Goal: Task Accomplishment & Management: Manage account settings

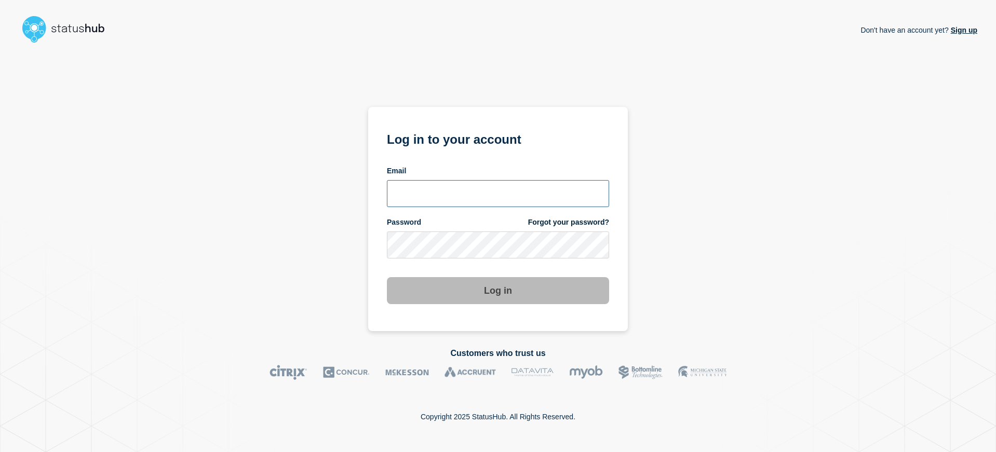
type input "[EMAIL_ADDRESS][DOMAIN_NAME]"
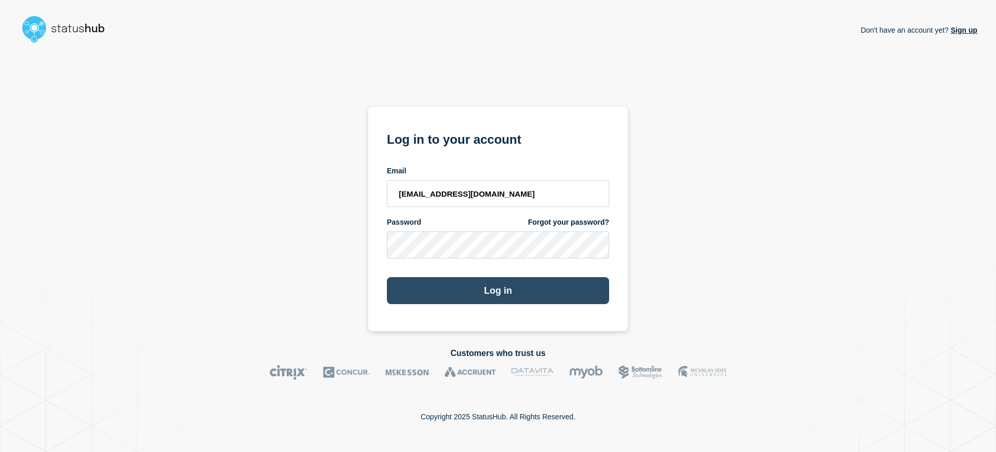
click at [534, 281] on button "Log in" at bounding box center [498, 290] width 222 height 27
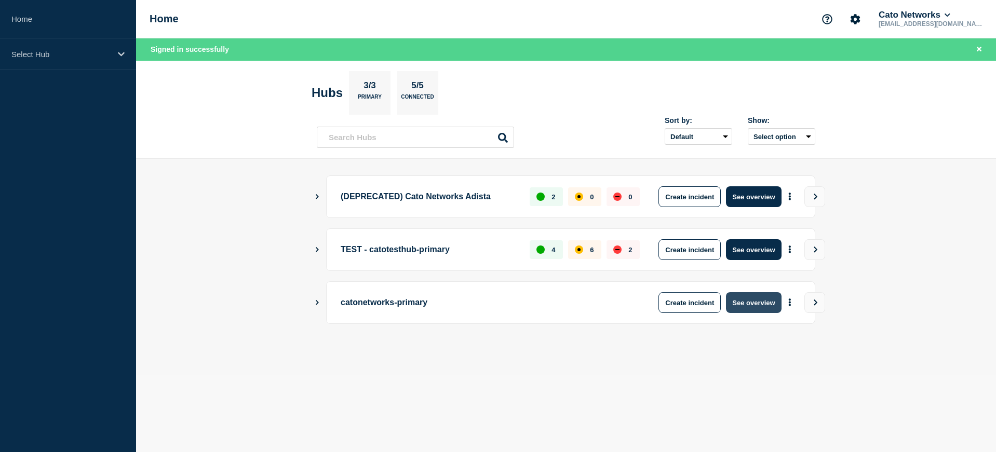
click at [760, 304] on button "See overview" at bounding box center [753, 302] width 55 height 21
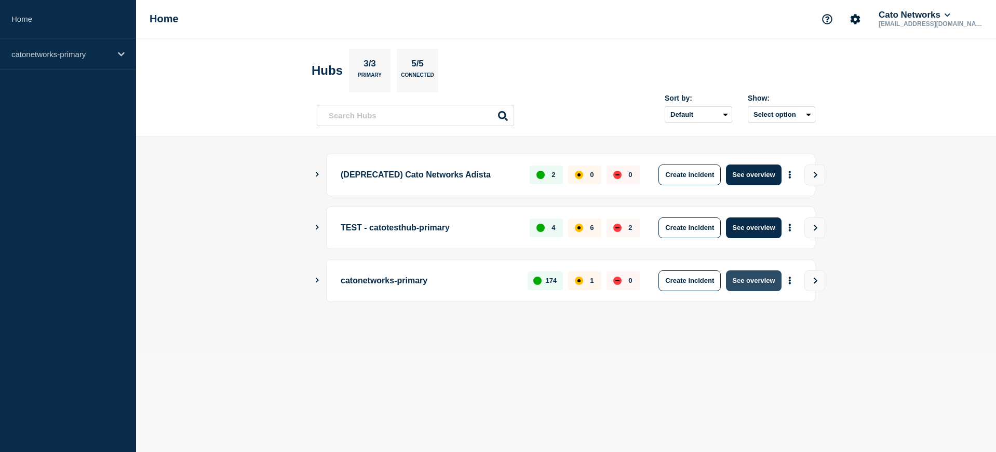
click at [751, 279] on button "See overview" at bounding box center [753, 280] width 55 height 21
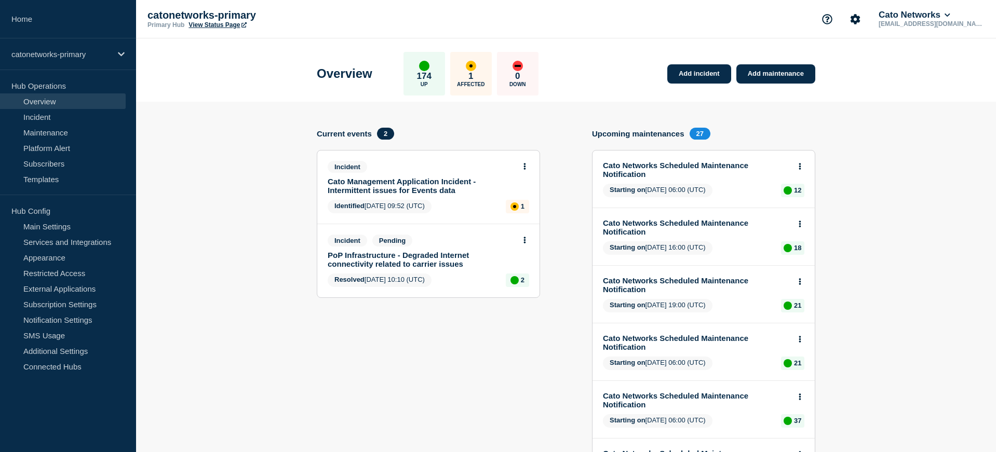
click at [375, 181] on link "Cato Management Application Incident - Intermittent issues for Events data" at bounding box center [421, 186] width 187 height 18
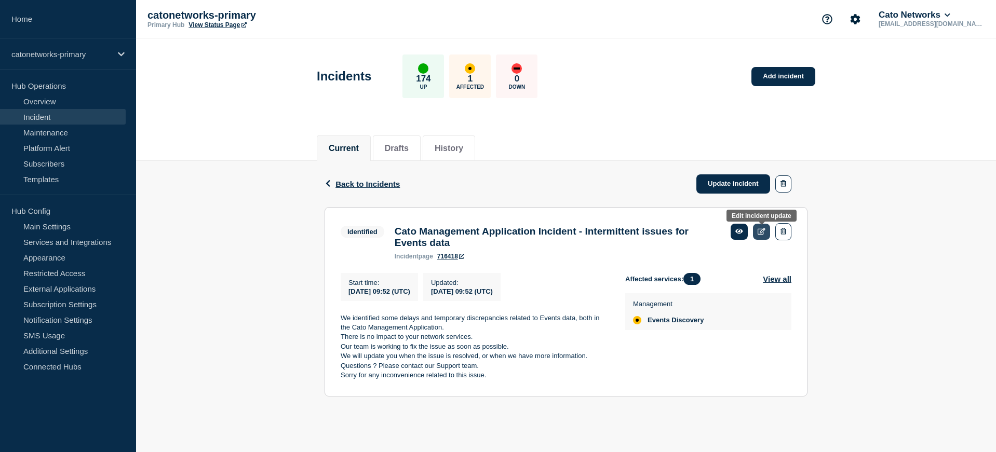
click at [759, 234] on icon at bounding box center [761, 231] width 8 height 7
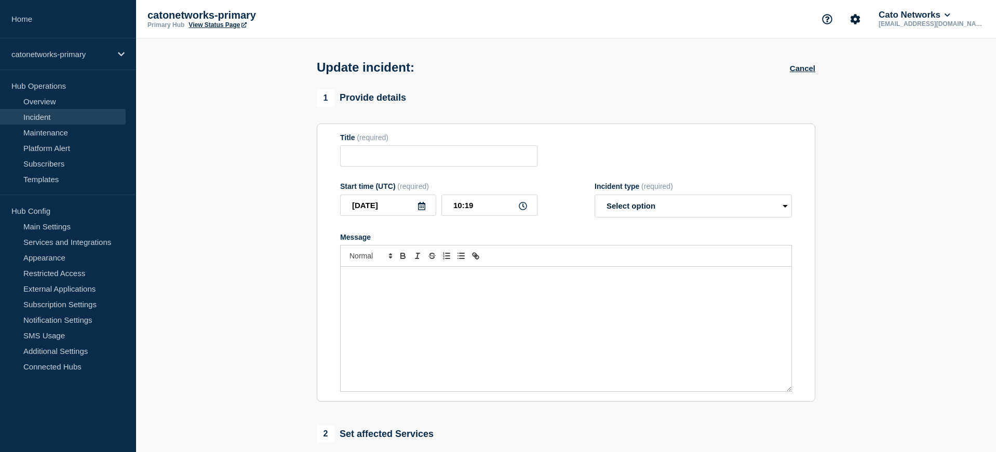
type input "Cato Management Application Incident - Intermittent issues for Events data"
type input "09:52"
select select "identified"
radio input "false"
radio input "true"
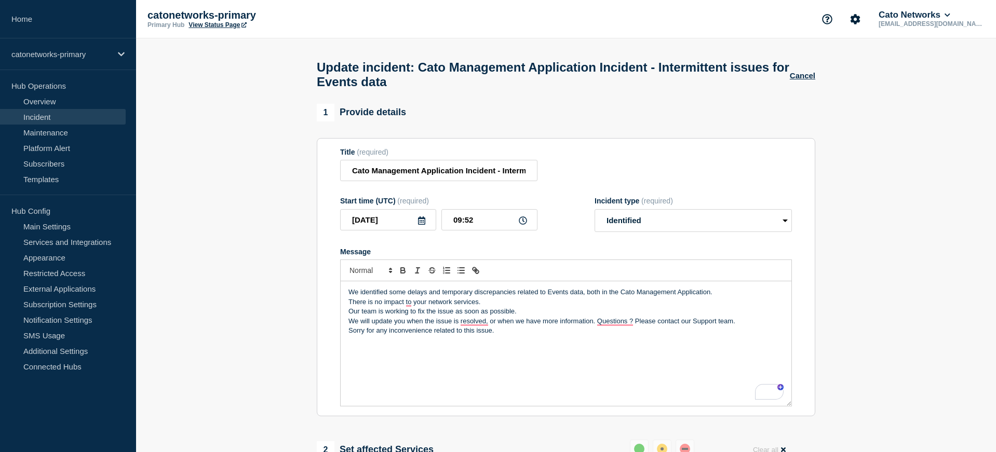
click at [548, 352] on div "We identified some delays and temporary discrepancies related to Events data, b…" at bounding box center [565, 343] width 451 height 125
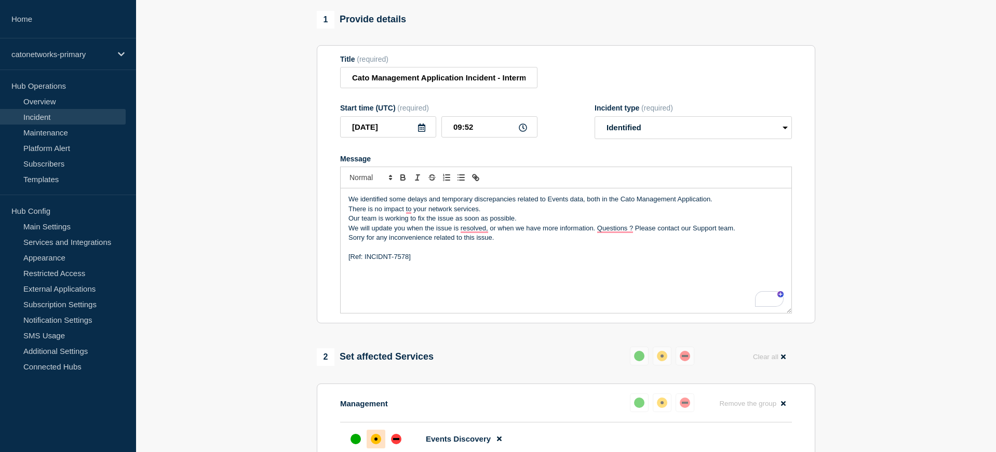
scroll to position [333, 0]
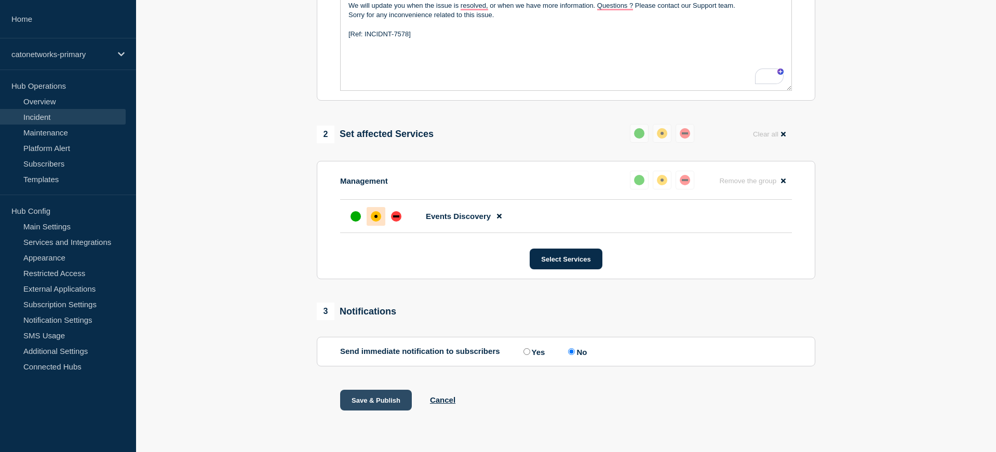
click at [372, 402] on button "Save & Publish" at bounding box center [376, 400] width 72 height 21
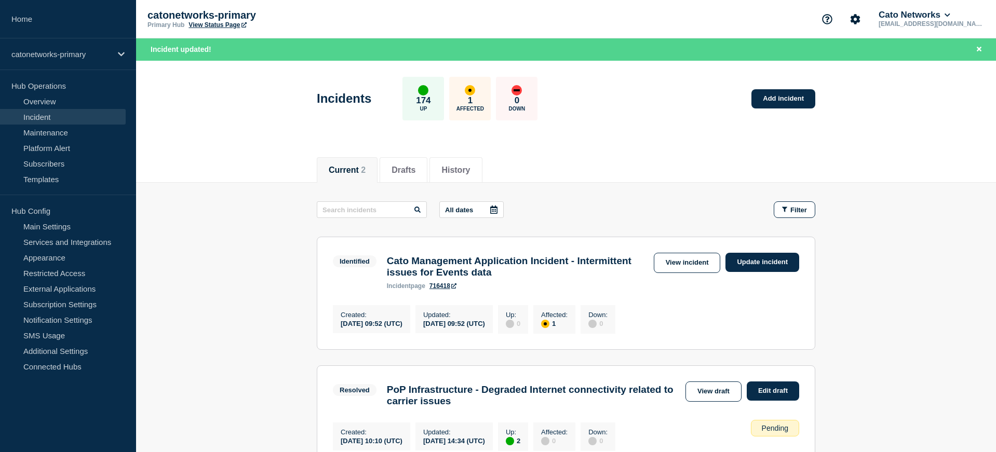
click at [42, 114] on link "Incident" at bounding box center [63, 117] width 126 height 16
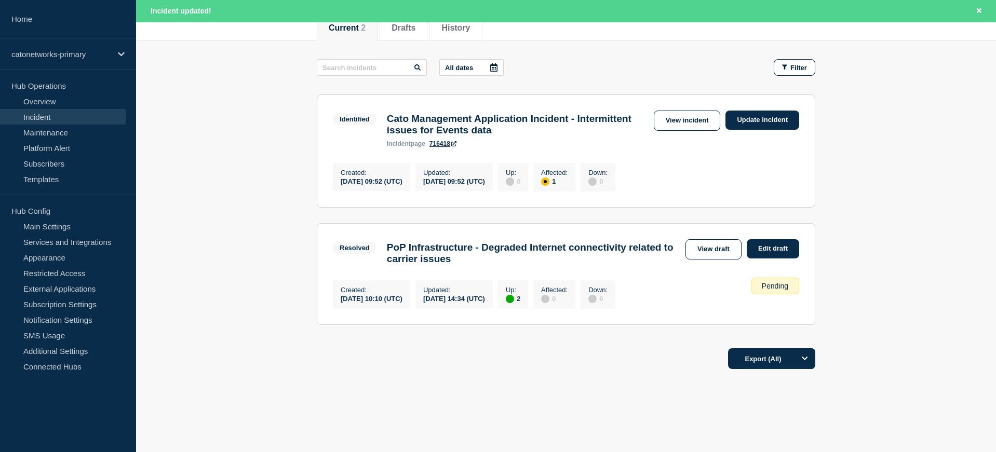
scroll to position [139, 0]
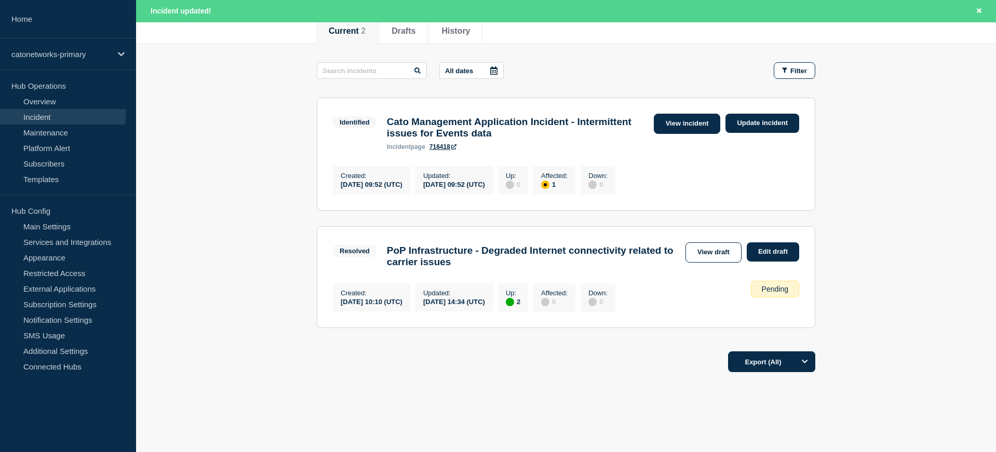
click at [673, 120] on link "View incident" at bounding box center [686, 124] width 67 height 20
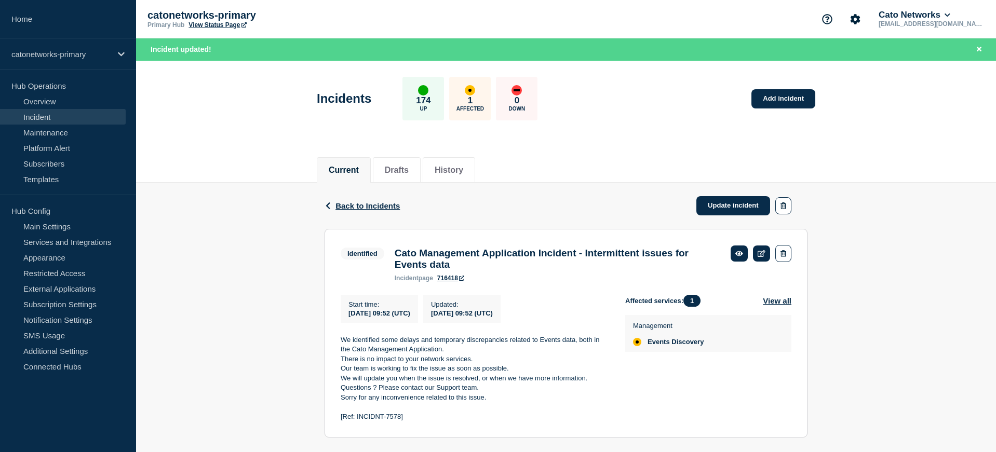
scroll to position [26, 0]
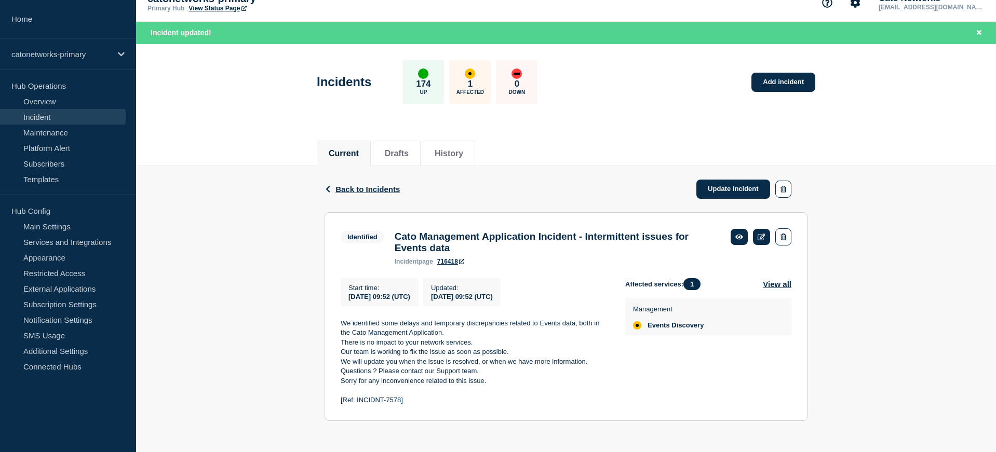
click at [380, 399] on p "[Ref: INCIDNT-7578]" at bounding box center [474, 400] width 268 height 9
copy div "[Ref: INCIDNT-7578]"
click at [727, 180] on link "Update incident" at bounding box center [733, 189] width 74 height 19
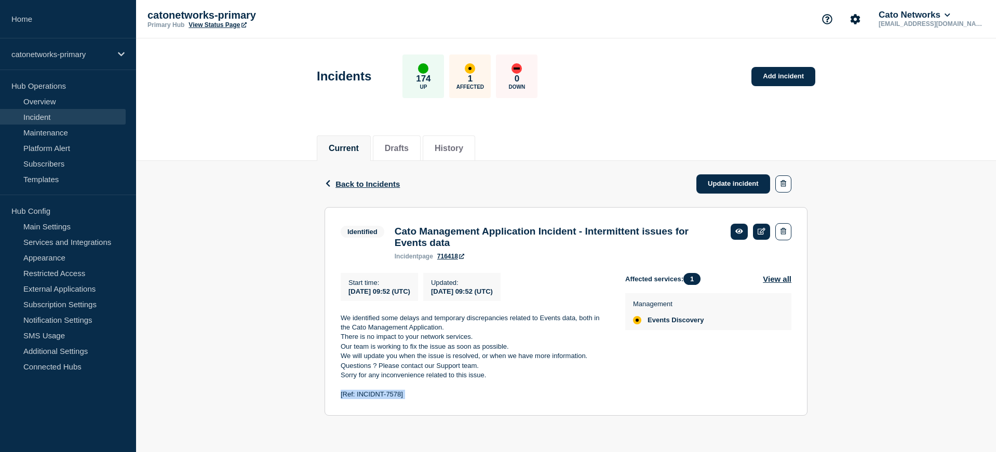
scroll to position [5, 0]
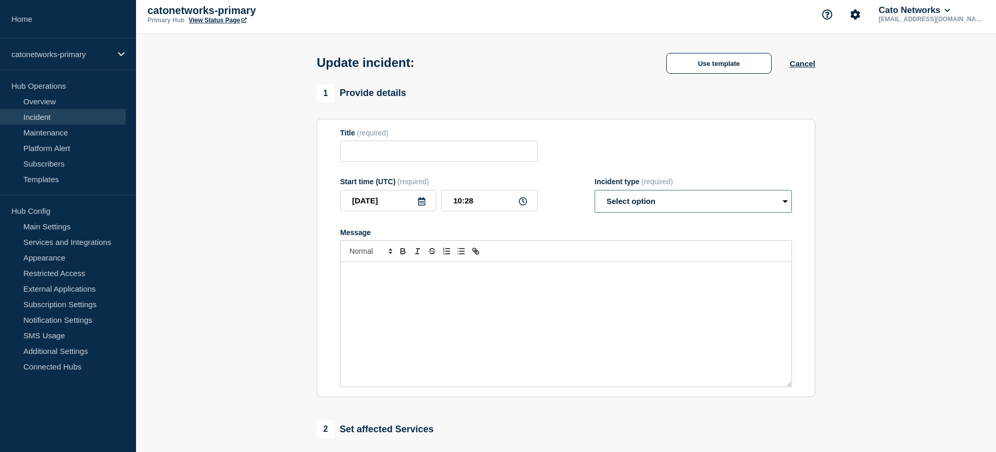
click at [659, 208] on select "Select option Investigating Identified Monitoring Resolved" at bounding box center [692, 201] width 197 height 23
type input "Cato Management Application Incident - Intermittent issues for Events data"
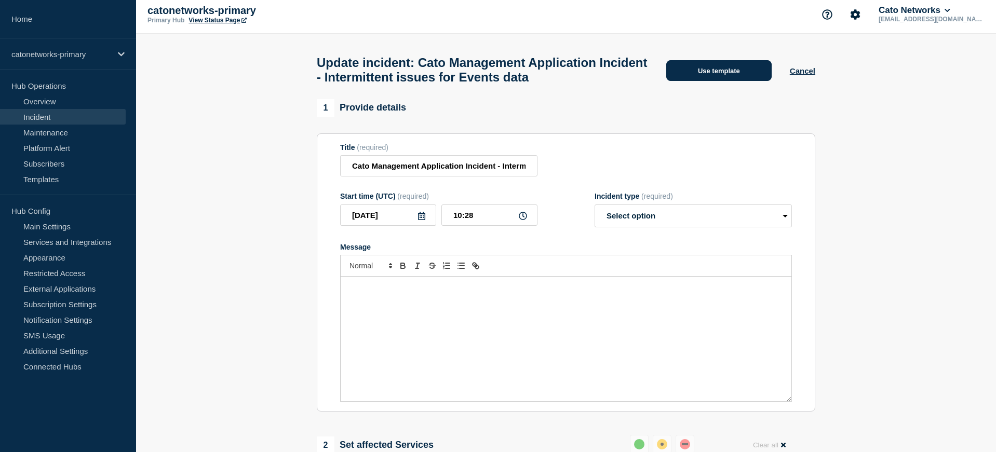
click at [719, 71] on button "Use template" at bounding box center [718, 70] width 105 height 21
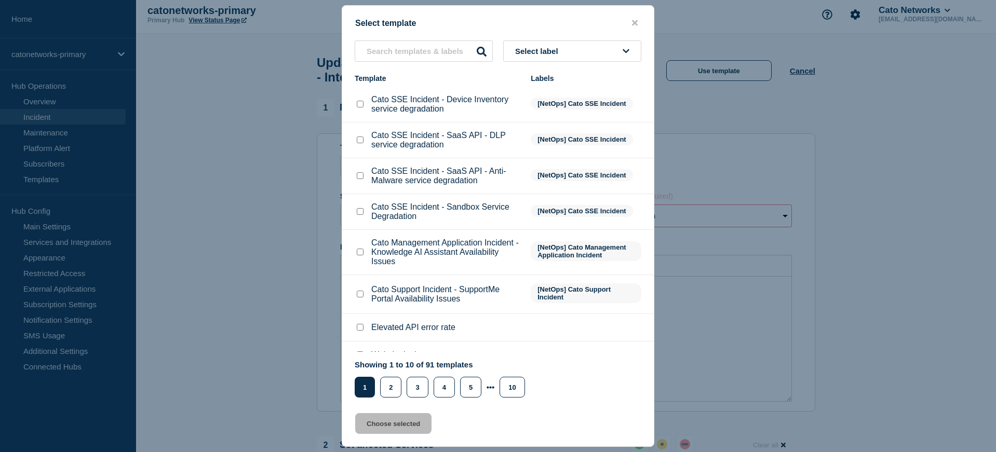
click at [559, 48] on span "Select label" at bounding box center [538, 51] width 47 height 9
type input "fix"
click at [566, 149] on button "[NetOps] Update - Fix Applied - Monitoring" at bounding box center [572, 142] width 138 height 30
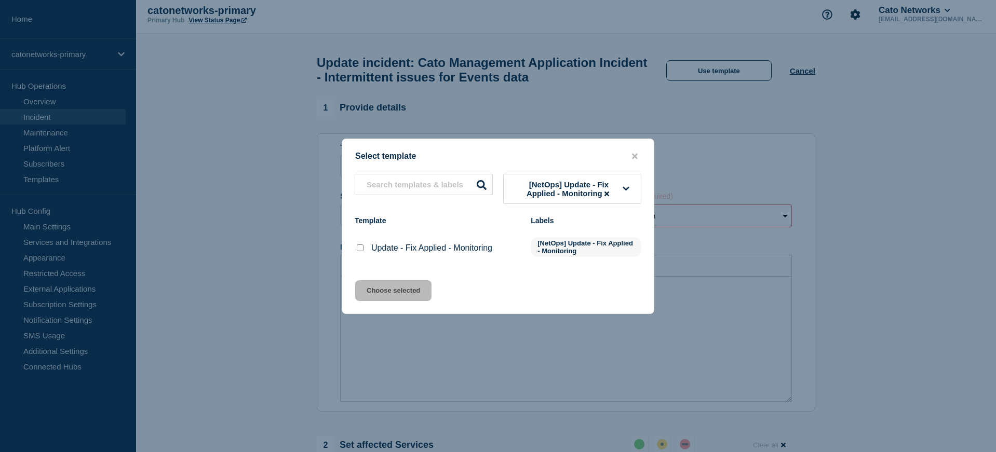
click at [359, 250] on input "Update - Fix Applied - Monitoring checkbox" at bounding box center [360, 247] width 7 height 7
checkbox input "true"
click at [385, 296] on button "Choose selected" at bounding box center [393, 290] width 76 height 21
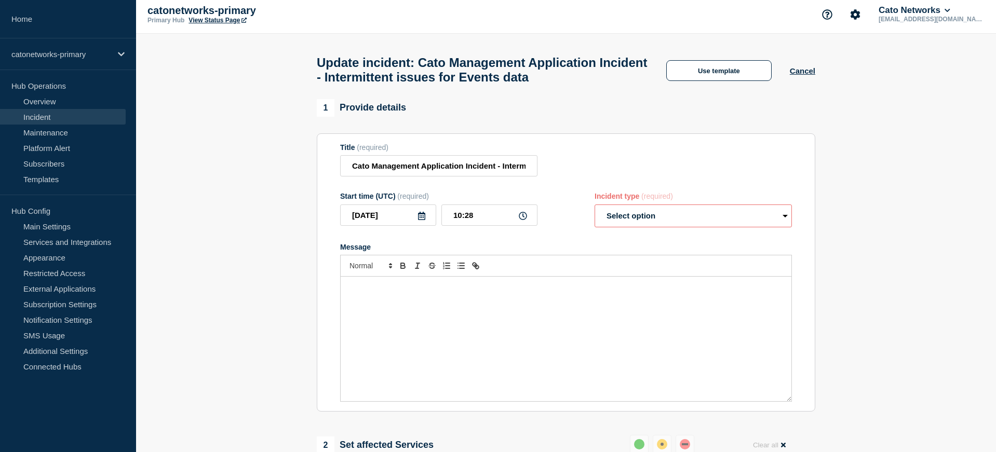
select select "monitoring"
radio input "false"
radio input "true"
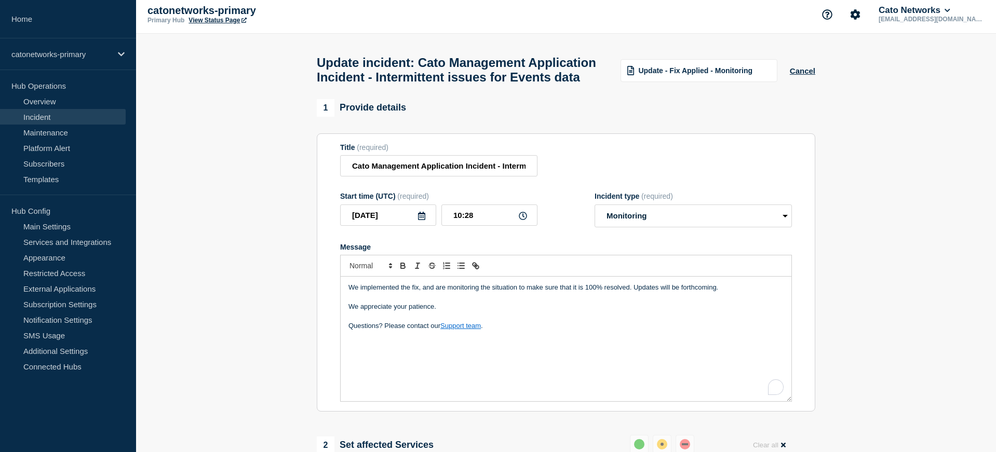
click at [519, 321] on p "To enrich screen reader interactions, please activate Accessibility in Grammarl…" at bounding box center [565, 316] width 435 height 9
click at [514, 331] on p "Questions? Please contact our Support team ." at bounding box center [565, 325] width 435 height 9
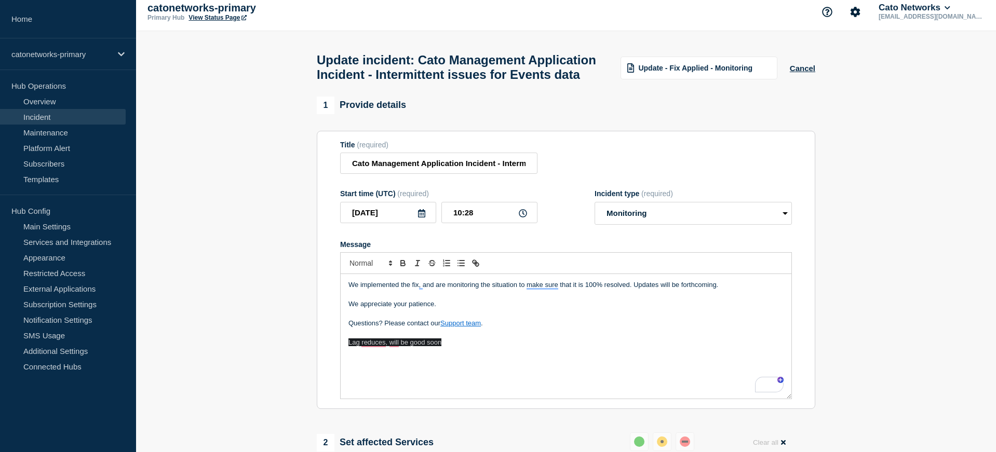
drag, startPoint x: 486, startPoint y: 361, endPoint x: 467, endPoint y: 359, distance: 19.3
click at [485, 357] on p "To enrich screen reader interactions, please activate Accessibility in Grammarl…" at bounding box center [565, 351] width 435 height 9
drag, startPoint x: 465, startPoint y: 359, endPoint x: 333, endPoint y: 348, distance: 132.3
click at [328, 345] on section "Title (required) Cato Management Application Incident - Intermittent issues for…" at bounding box center [566, 270] width 498 height 279
click at [466, 221] on input "10:28" at bounding box center [489, 212] width 96 height 21
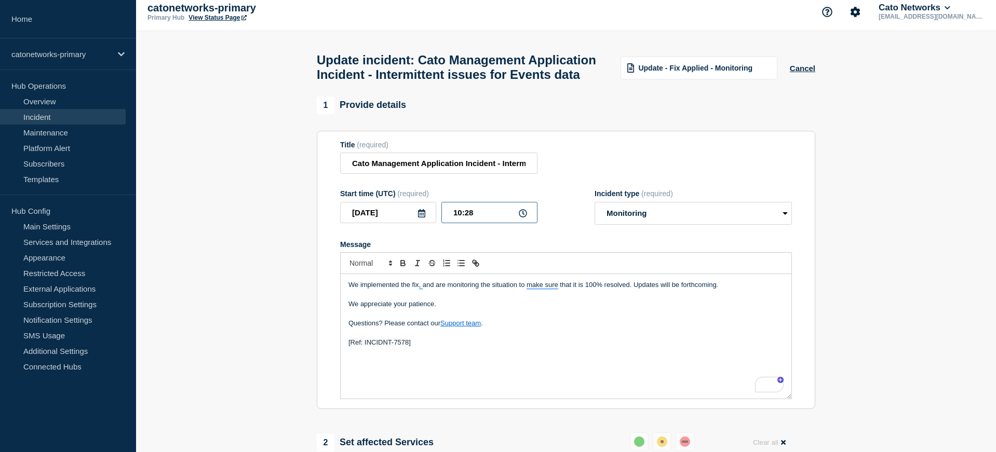
drag, startPoint x: 466, startPoint y: 221, endPoint x: 491, endPoint y: 240, distance: 31.5
click at [466, 221] on input "10:28" at bounding box center [489, 212] width 96 height 21
type input "10:00"
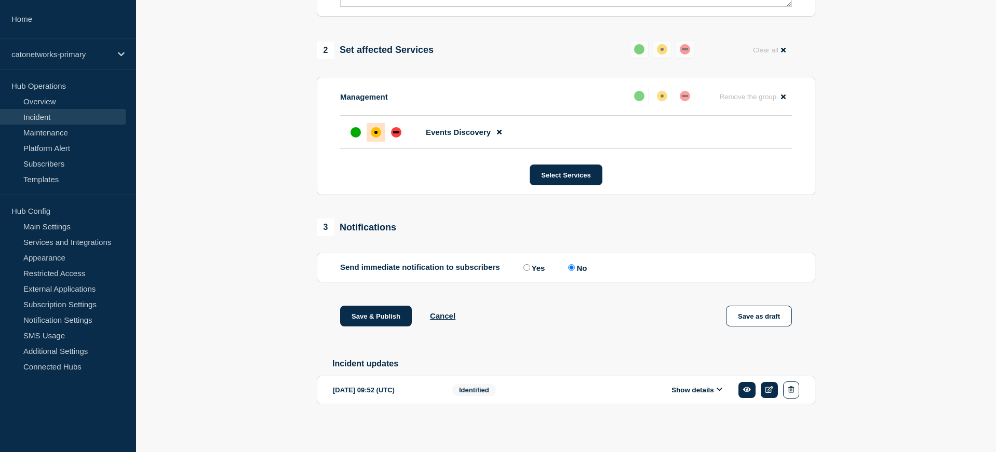
scroll to position [421, 0]
click at [364, 314] on button "Save & Publish" at bounding box center [376, 315] width 72 height 21
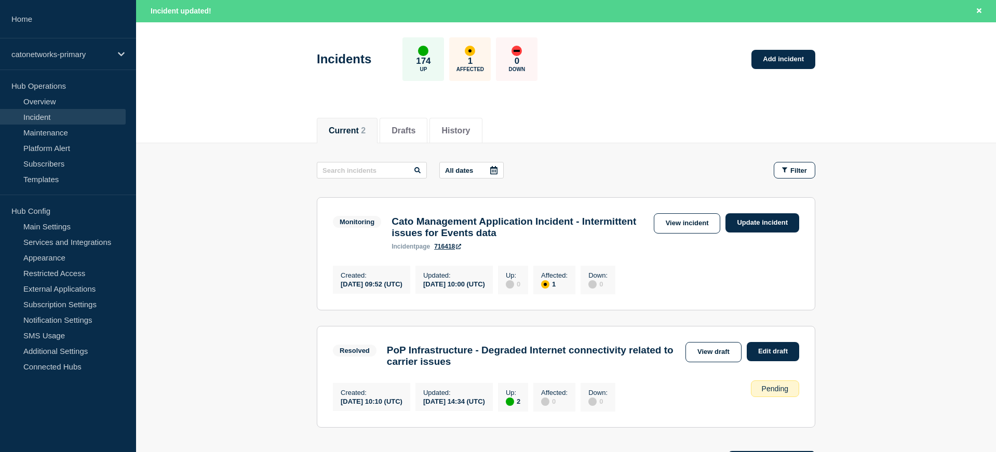
scroll to position [168, 0]
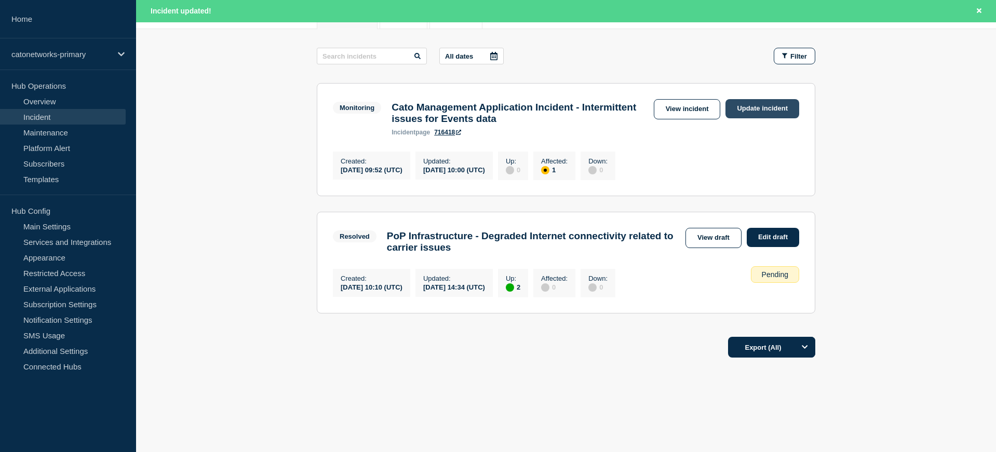
click at [771, 99] on link "Update incident" at bounding box center [762, 108] width 74 height 19
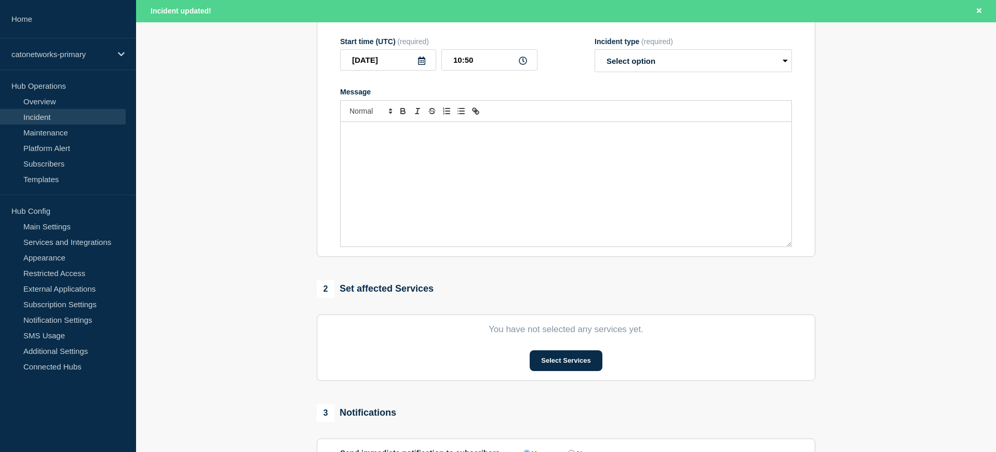
type input "Cato Management Application Incident - Intermittent issues for Events data"
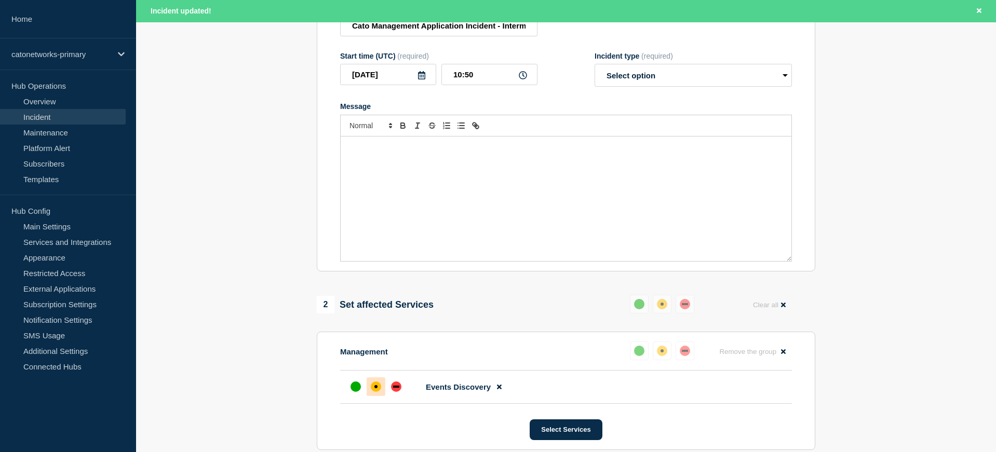
scroll to position [184, 0]
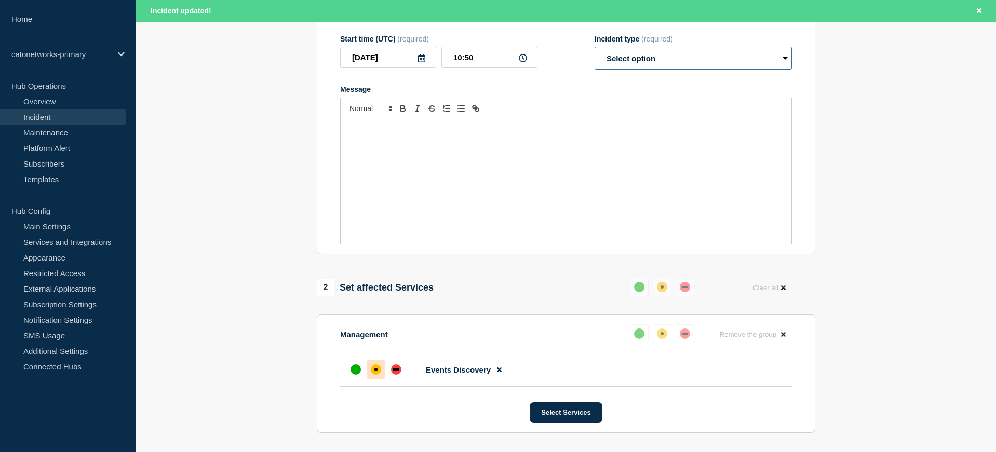
click at [663, 70] on select "Select option Investigating Identified Monitoring Resolved" at bounding box center [692, 58] width 197 height 23
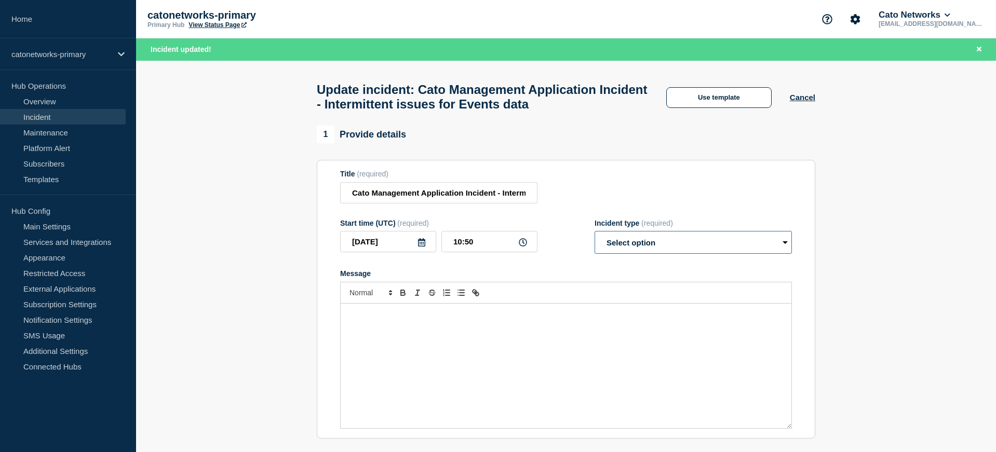
scroll to position [5, 0]
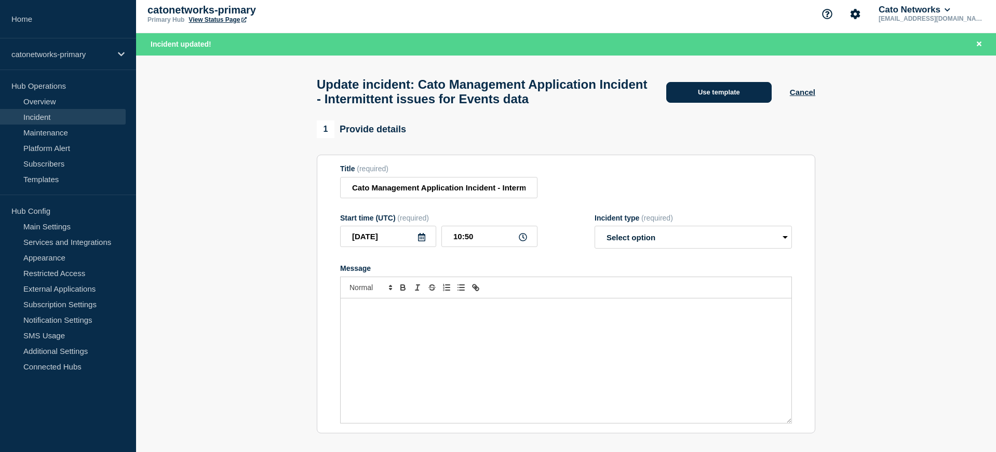
click at [713, 88] on button "Use template" at bounding box center [718, 92] width 105 height 21
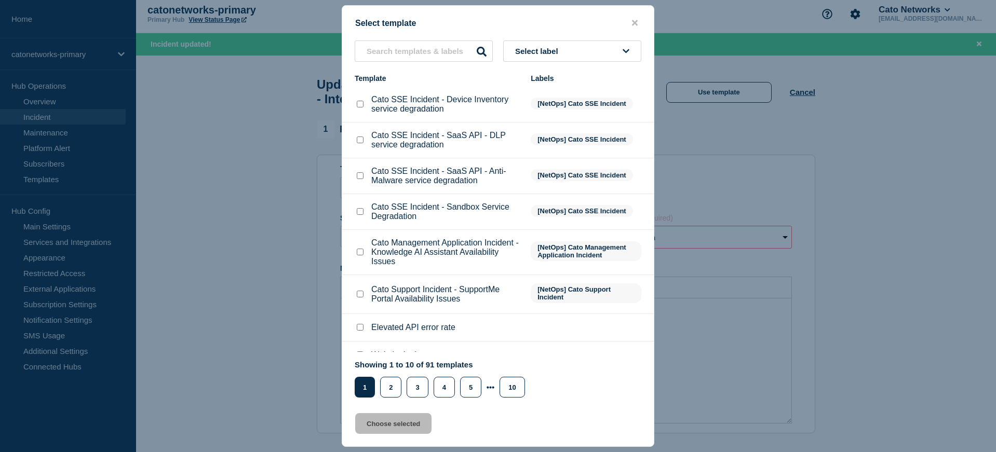
click at [529, 194] on li "Cato SSE Incident - SaaS API - Anti-Malware service degradation [NetOps] Cato S…" at bounding box center [497, 176] width 311 height 36
click at [540, 49] on span "Select label" at bounding box center [538, 51] width 47 height 9
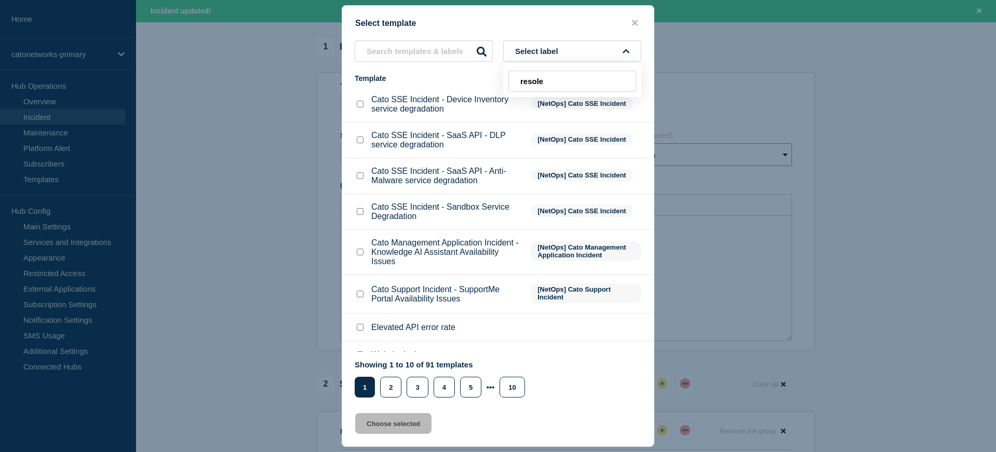
scroll to position [91, 0]
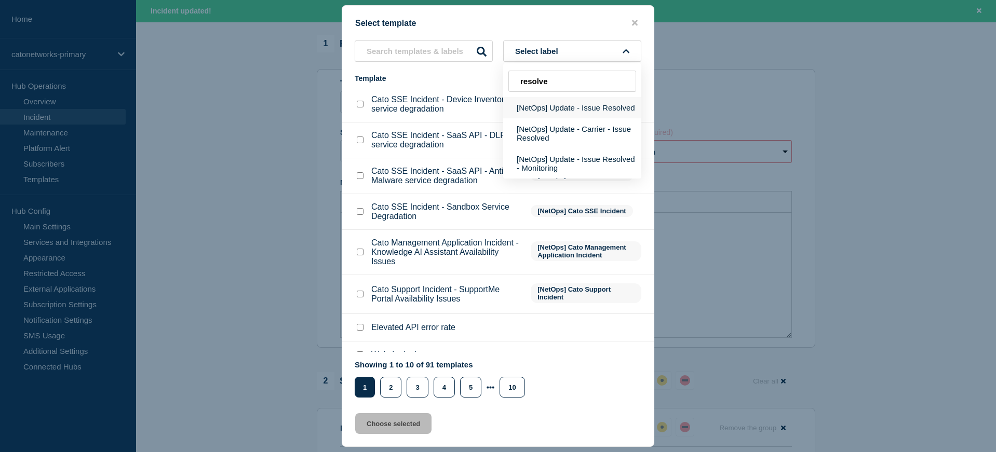
type input "resolve"
click at [574, 109] on button "[NetOps] Update - Issue Resolved" at bounding box center [572, 107] width 138 height 21
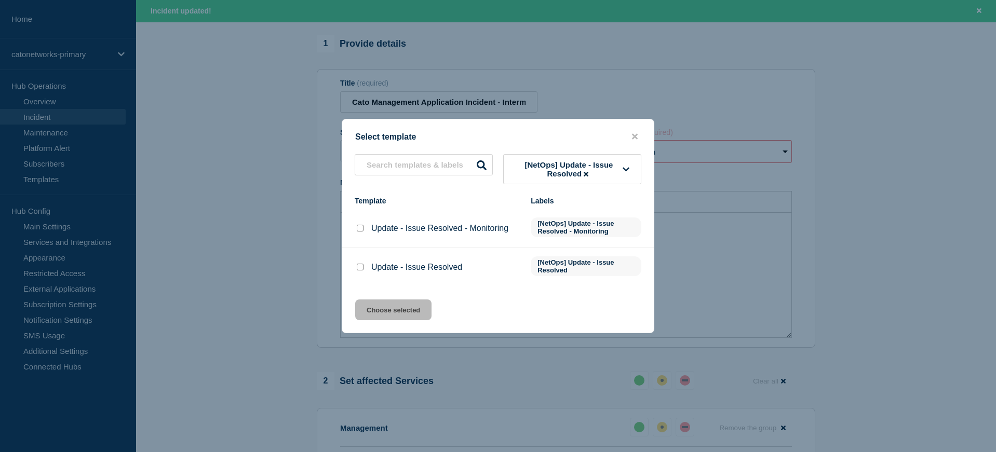
click at [357, 270] on input "Update - Issue Resolved checkbox" at bounding box center [360, 267] width 7 height 7
checkbox input "true"
drag, startPoint x: 394, startPoint y: 318, endPoint x: 408, endPoint y: 318, distance: 14.0
click at [394, 318] on button "Choose selected" at bounding box center [393, 309] width 76 height 21
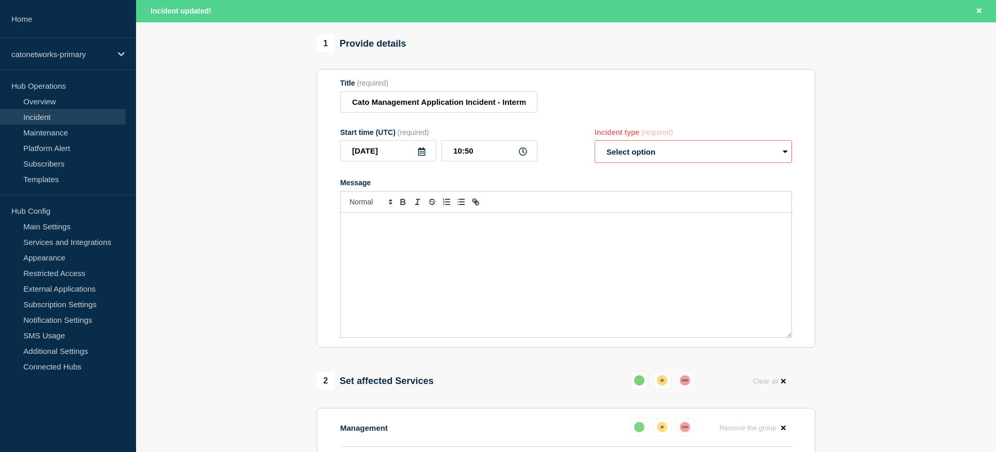
select select "resolved"
radio input "false"
radio input "true"
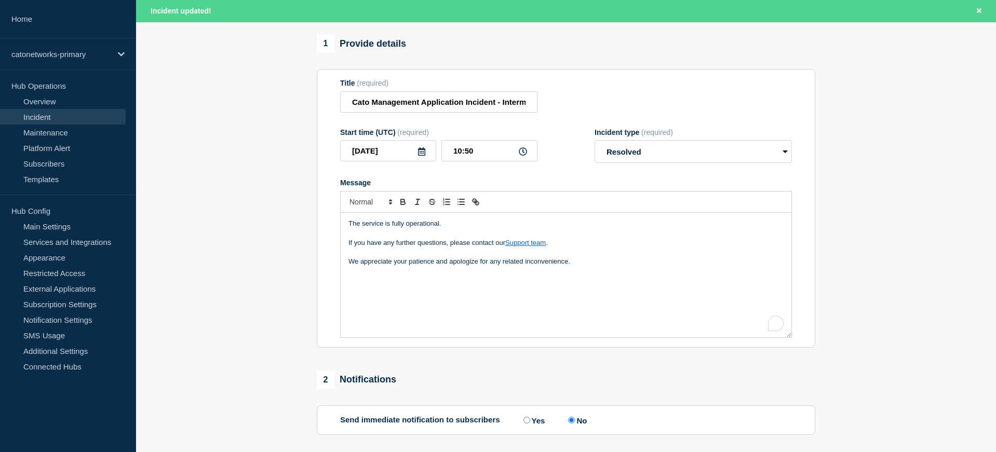
click at [609, 279] on div "The service is fully operational. If you have any further questions, please con…" at bounding box center [565, 275] width 451 height 125
click at [483, 161] on input "10:50" at bounding box center [489, 150] width 96 height 21
type input "10:45"
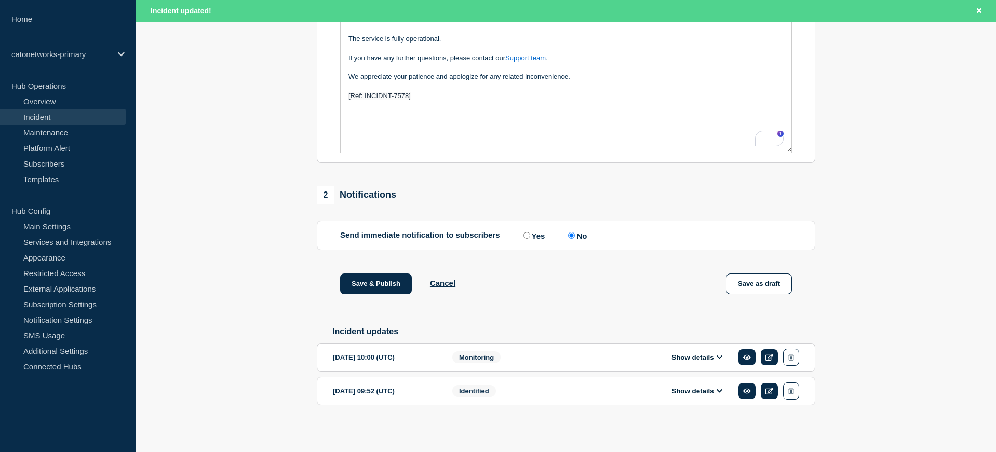
scroll to position [295, 0]
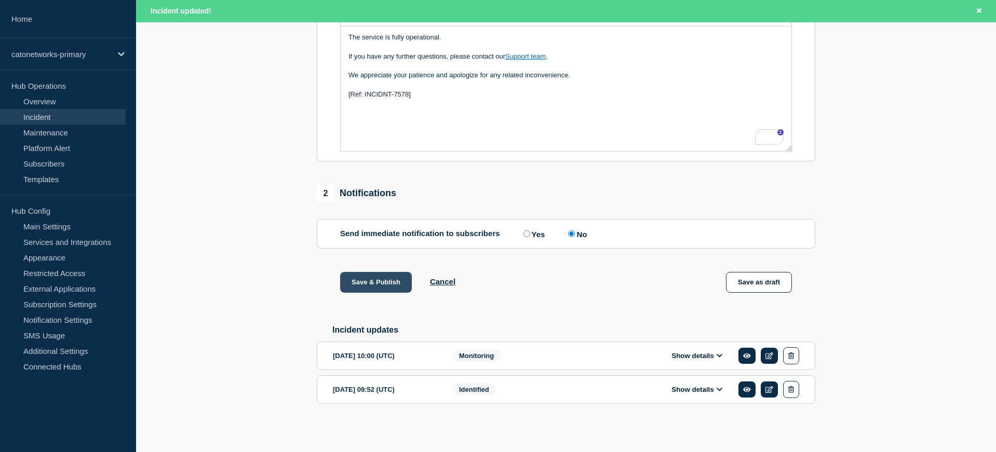
click at [384, 275] on button "Save & Publish" at bounding box center [376, 282] width 72 height 21
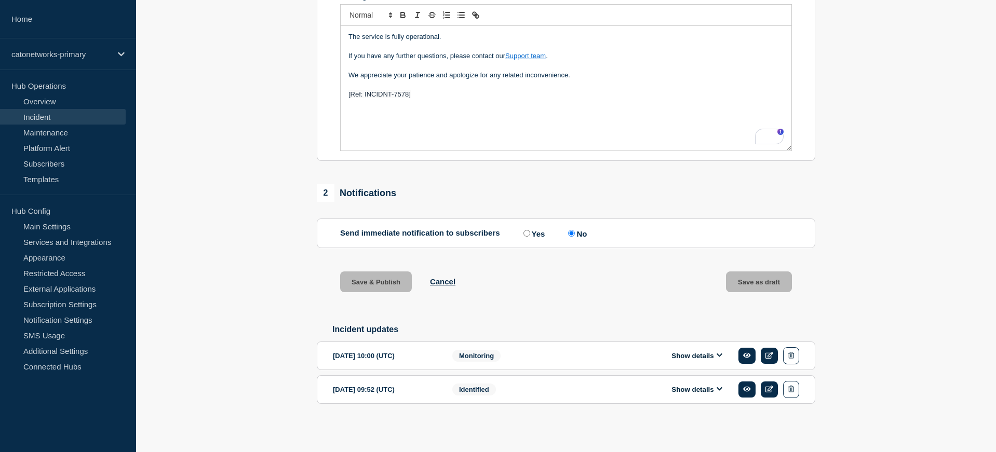
scroll to position [270, 0]
